Goal: Task Accomplishment & Management: Use online tool/utility

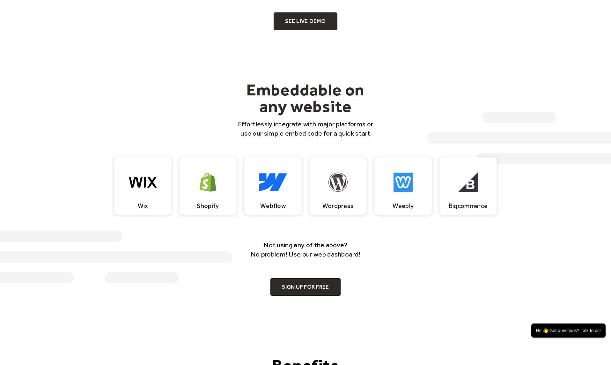
scroll to position [555, 0]
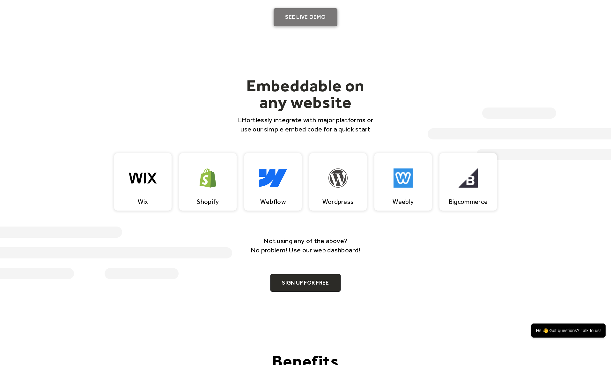
click at [312, 19] on link "SEE LIVE DEMO" at bounding box center [306, 17] width 64 height 18
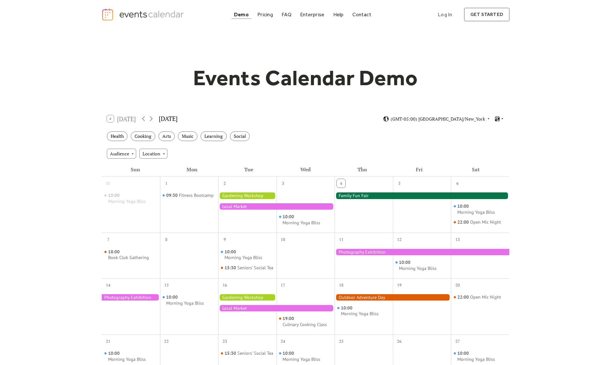
click at [365, 197] on div at bounding box center [422, 195] width 175 height 6
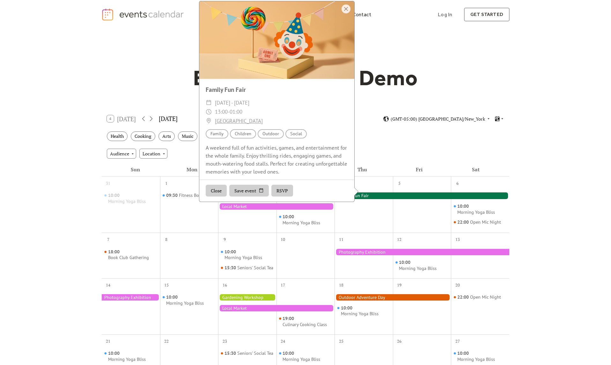
click at [279, 197] on button "RSVP" at bounding box center [282, 191] width 22 height 12
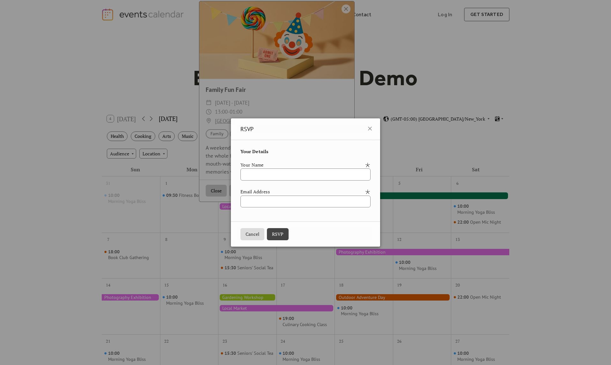
click at [372, 130] on icon at bounding box center [370, 129] width 4 height 4
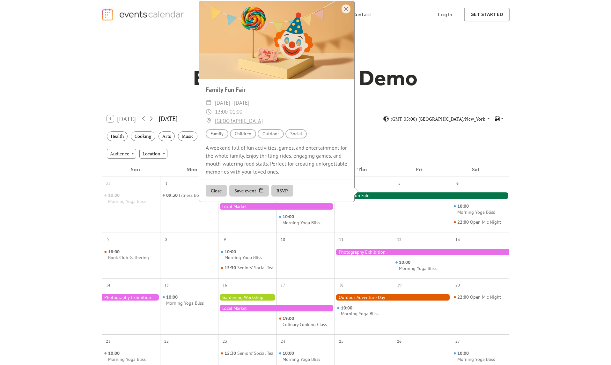
click at [262, 196] on button "Save event" at bounding box center [249, 191] width 40 height 12
click at [260, 196] on button "Save event" at bounding box center [249, 191] width 40 height 12
click at [219, 197] on button "Close" at bounding box center [216, 191] width 21 height 12
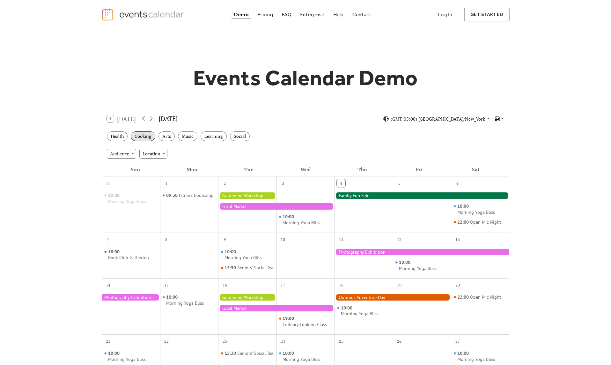
click at [146, 136] on div "Cooking" at bounding box center [143, 136] width 25 height 10
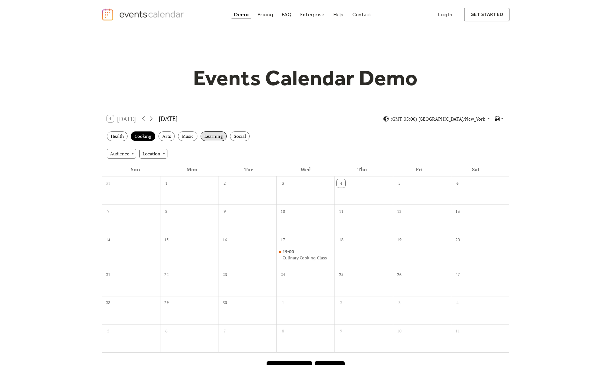
click at [218, 138] on div "Learning" at bounding box center [214, 136] width 26 height 10
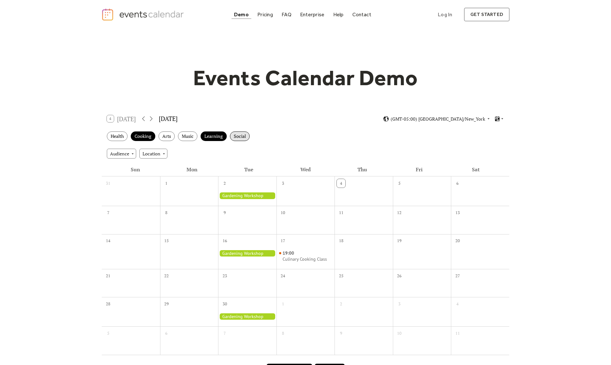
click at [235, 137] on div "Social" at bounding box center [240, 136] width 20 height 10
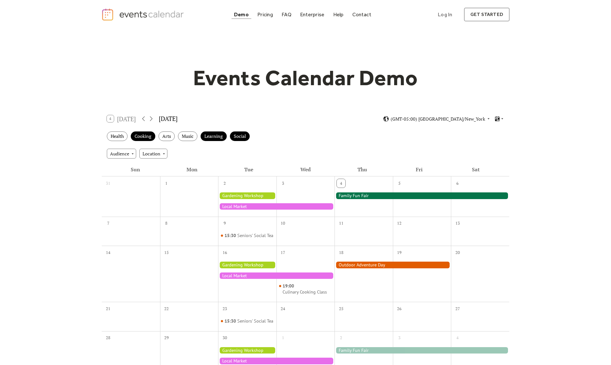
click at [375, 196] on div at bounding box center [422, 195] width 175 height 6
